Goal: Task Accomplishment & Management: Manage account settings

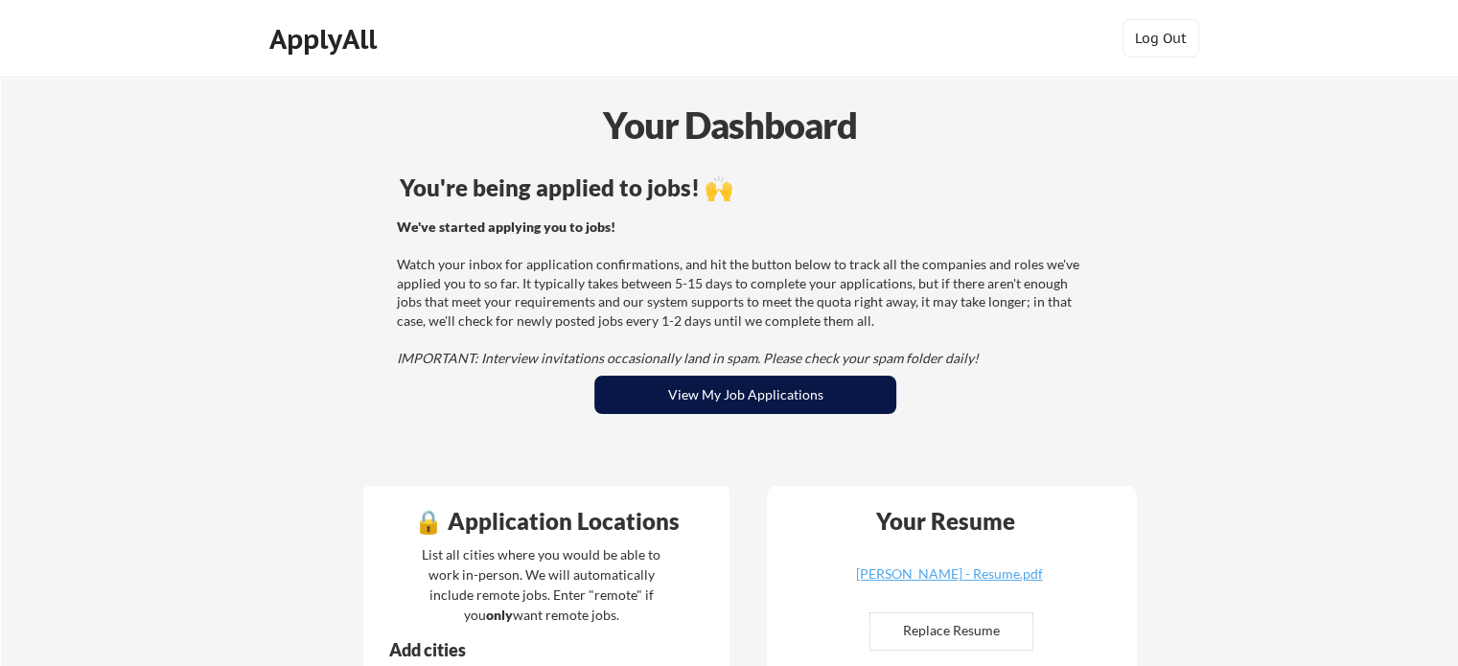
click at [707, 402] on button "View My Job Applications" at bounding box center [745, 395] width 302 height 38
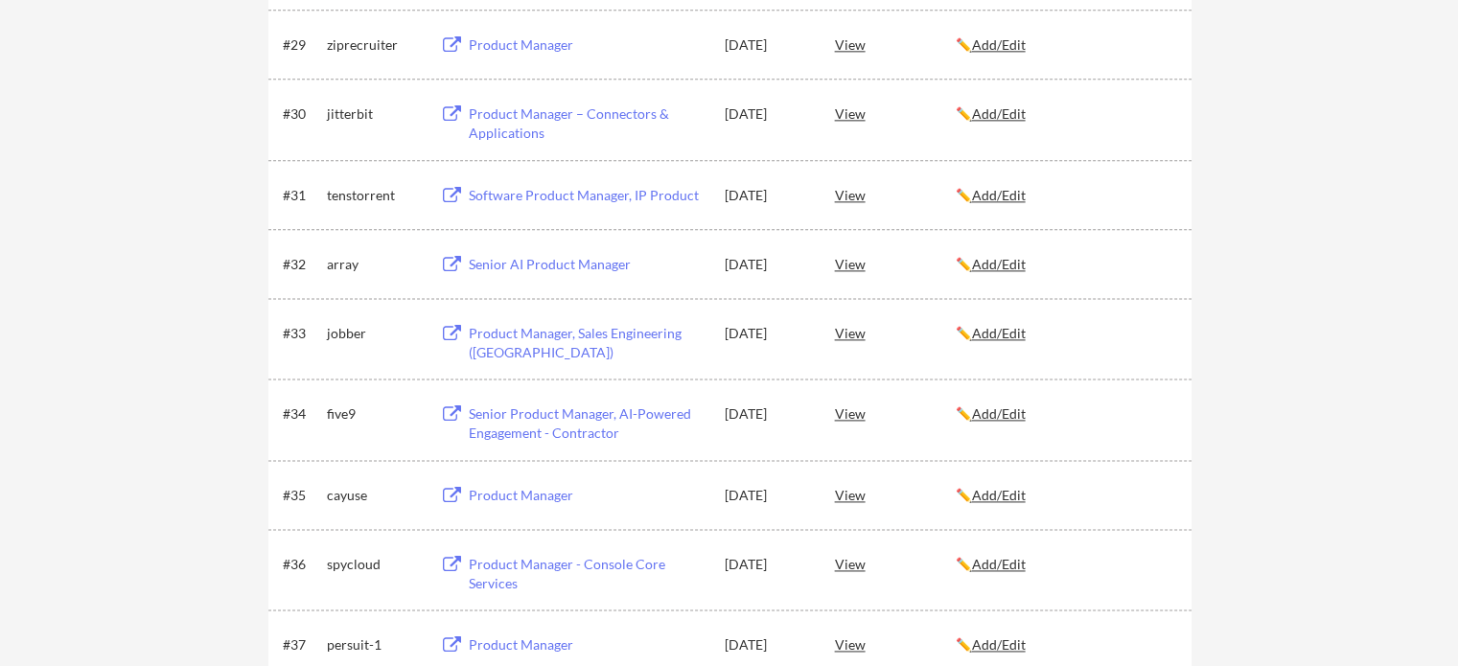
scroll to position [1630, 0]
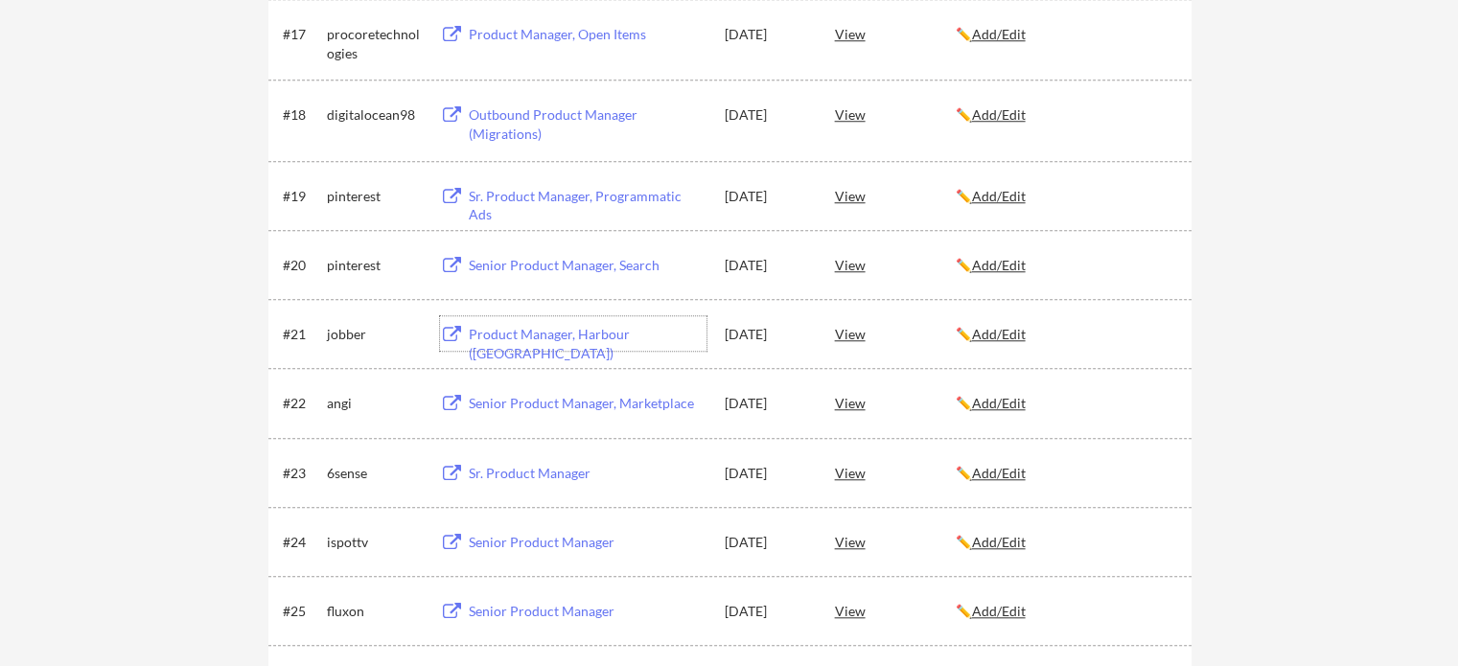
click at [537, 325] on div "Product Manager, Harbour (US)" at bounding box center [588, 343] width 238 height 37
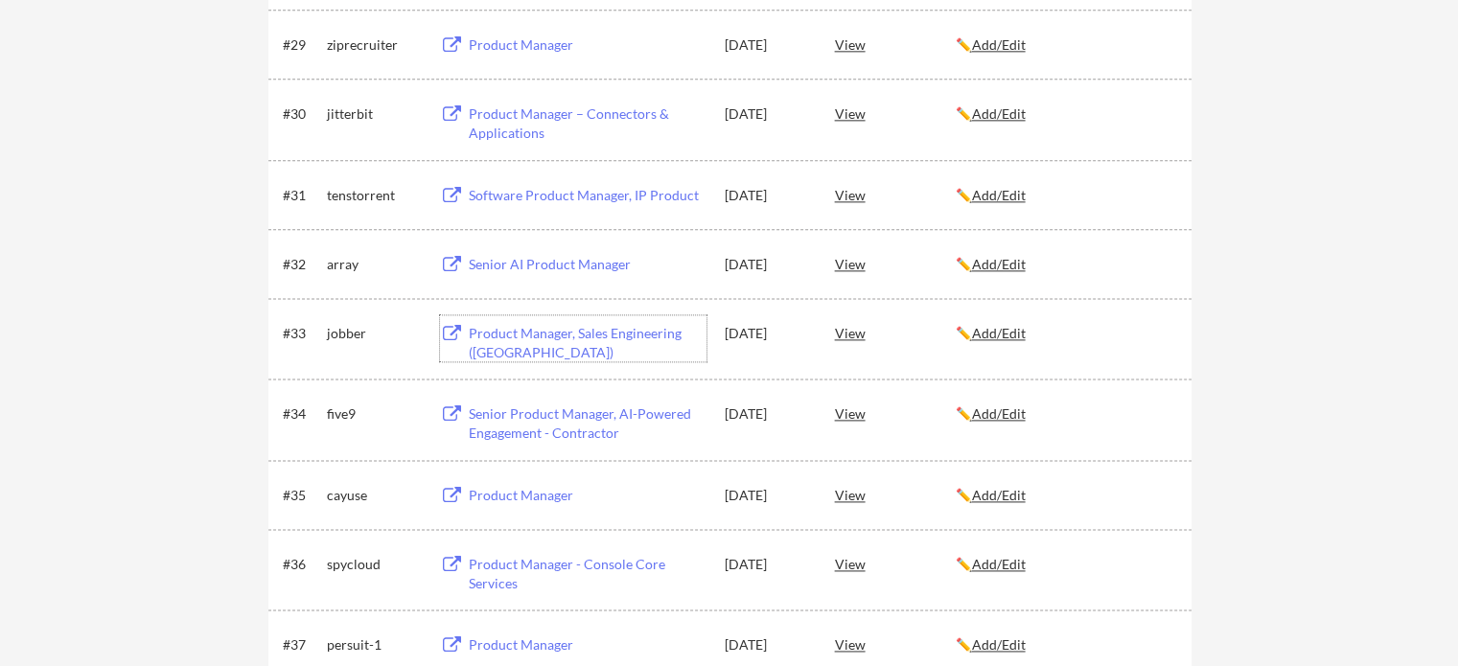
click at [611, 323] on div "Product Manager, Sales Engineering (US)" at bounding box center [585, 338] width 243 height 46
